Goal: Transaction & Acquisition: Purchase product/service

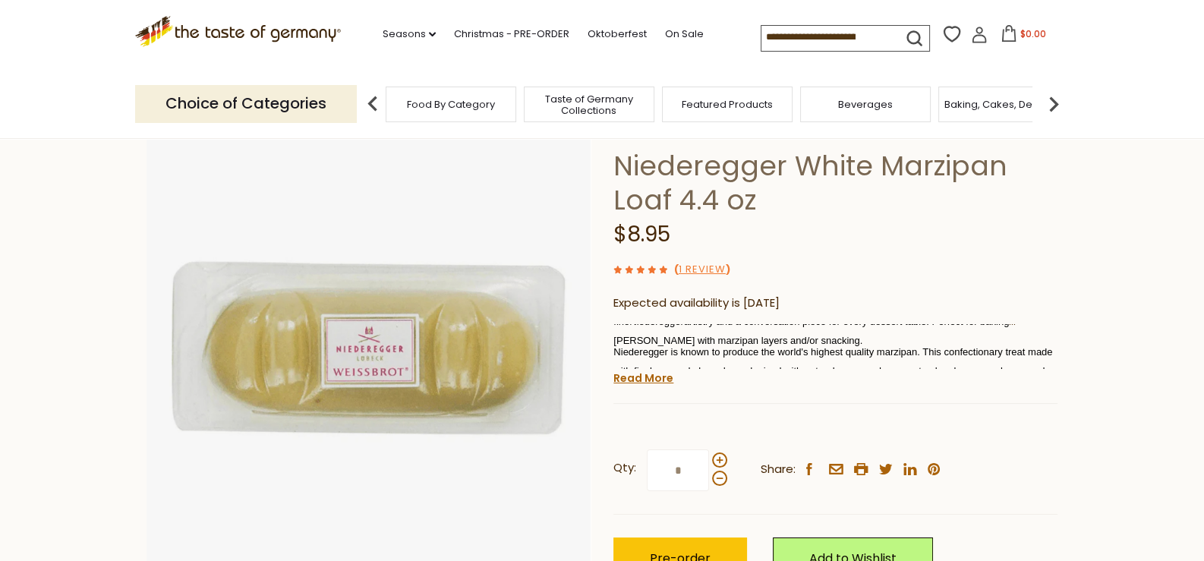
scroll to position [89, 0]
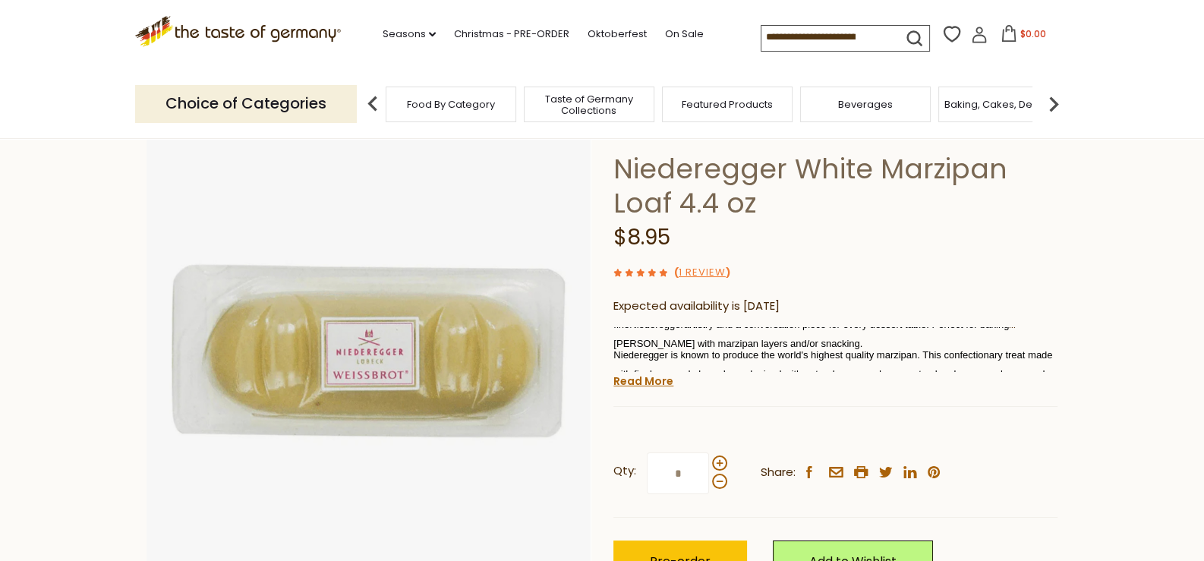
click at [804, 336] on div "This 200g white marzipan bar is 100% marzipan (almond-sugar) paste, an irresist…" at bounding box center [835, 349] width 444 height 45
click at [637, 379] on link "Read More" at bounding box center [643, 380] width 60 height 15
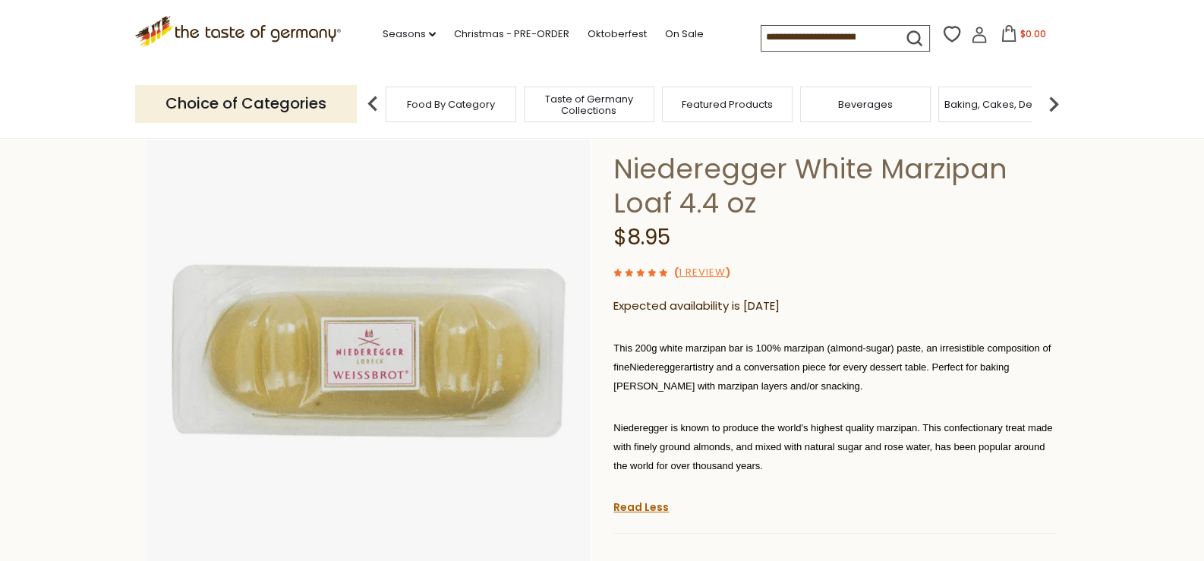
click at [792, 382] on p "This 200g white marzipan bar is 100% marzipan (almond-sugar) paste, an irresist…" at bounding box center [835, 366] width 444 height 57
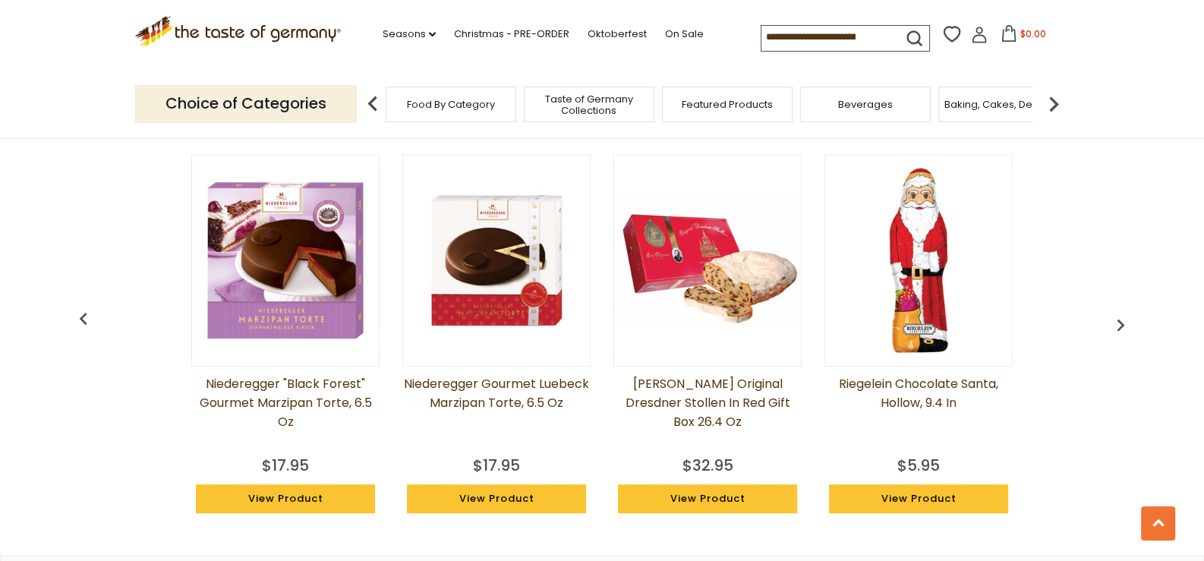
scroll to position [1288, 0]
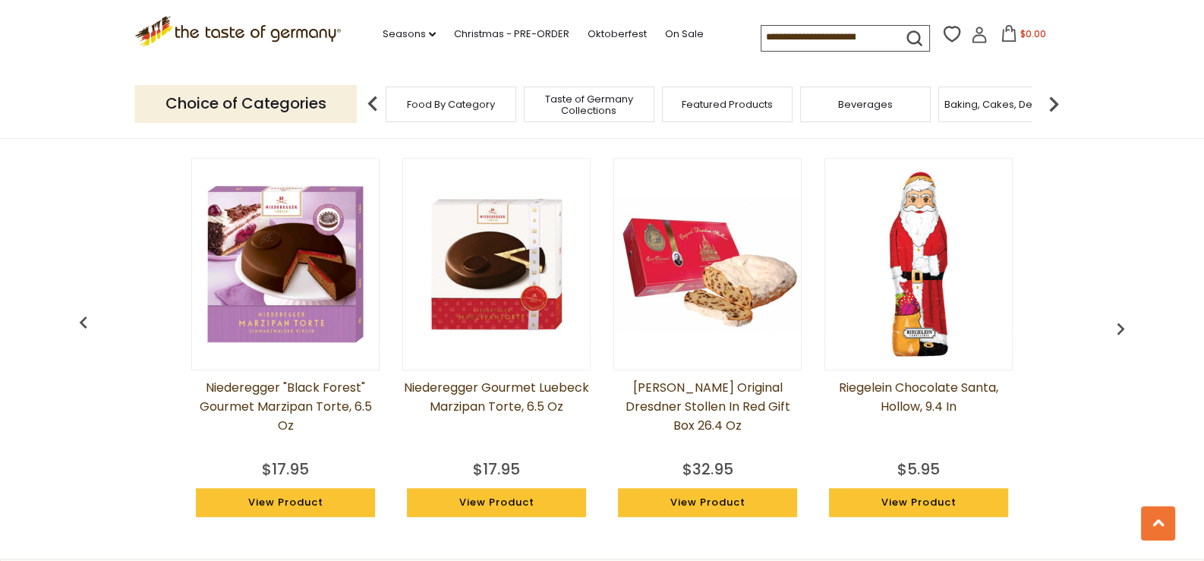
click at [489, 502] on link "View Product" at bounding box center [496, 502] width 179 height 29
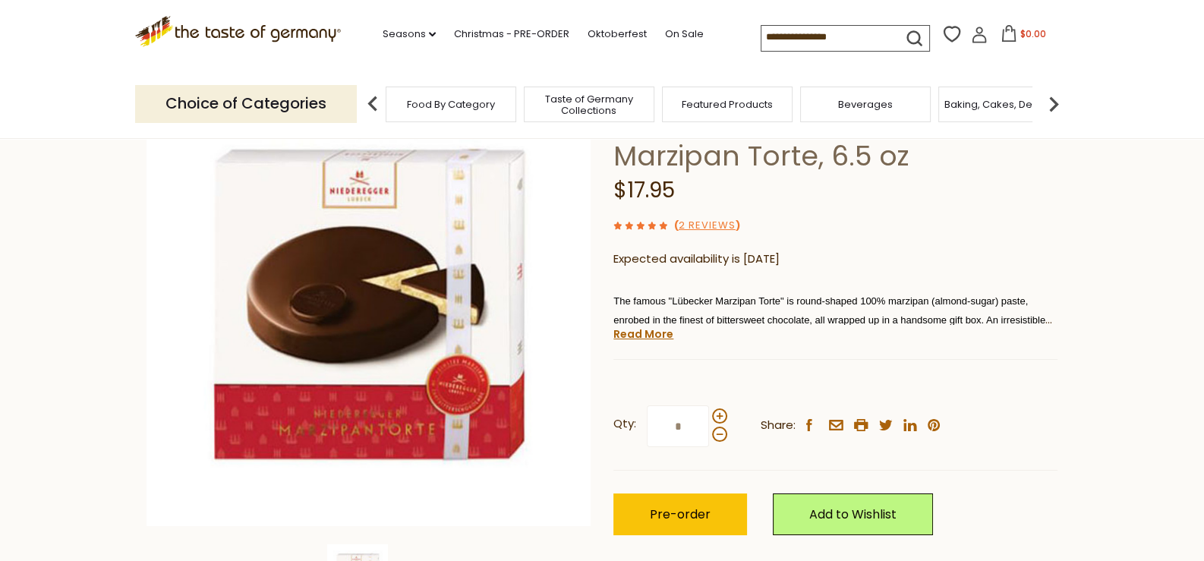
scroll to position [139, 0]
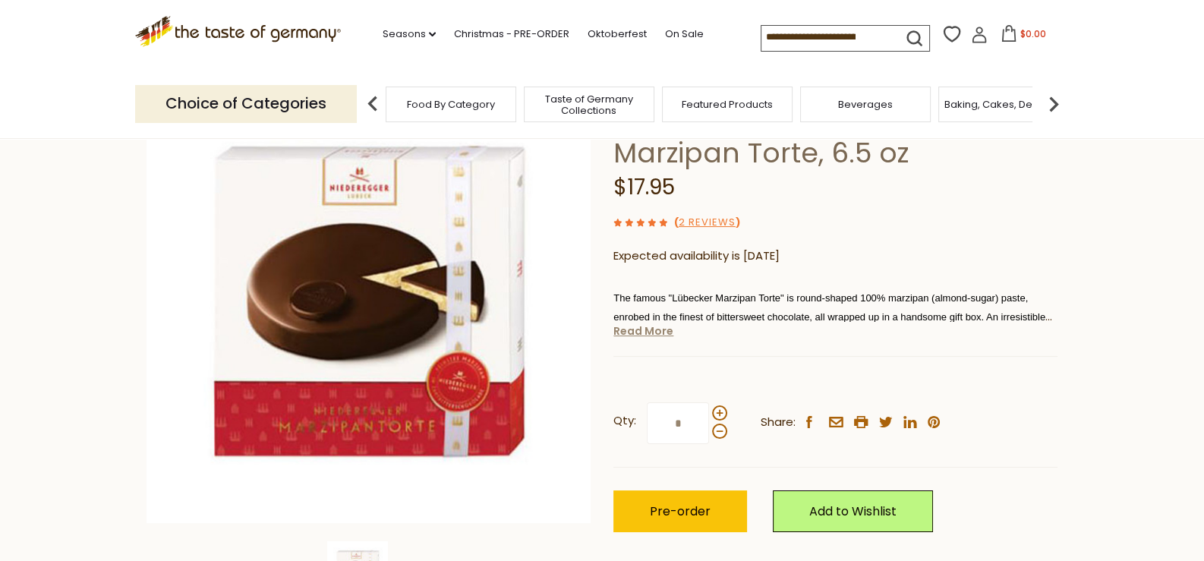
click at [637, 333] on link "Read More" at bounding box center [643, 330] width 60 height 15
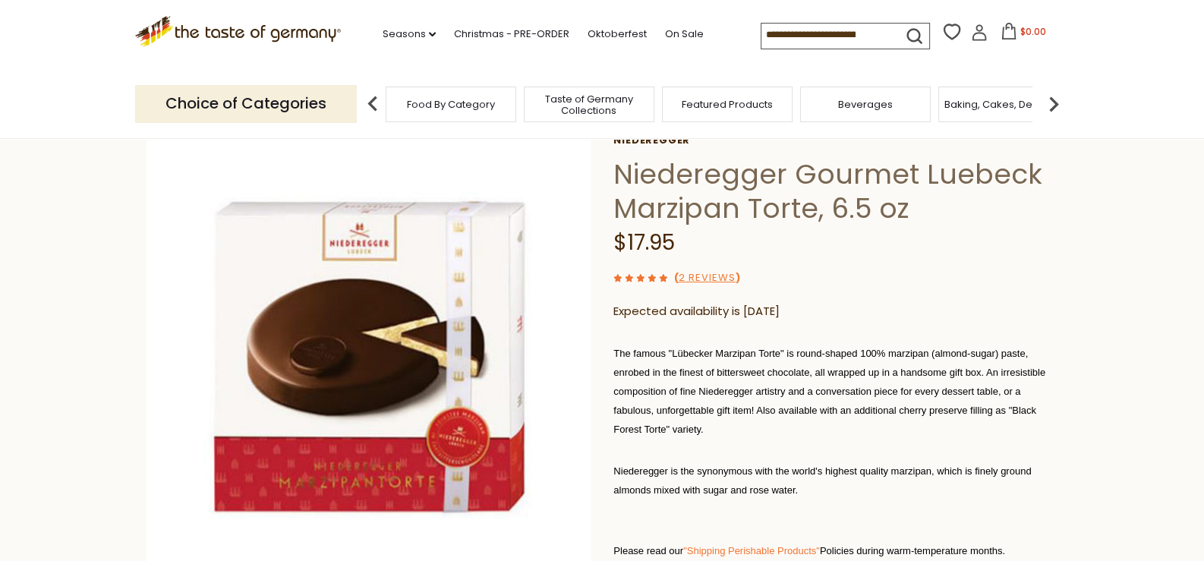
scroll to position [0, 0]
